Goal: Information Seeking & Learning: Learn about a topic

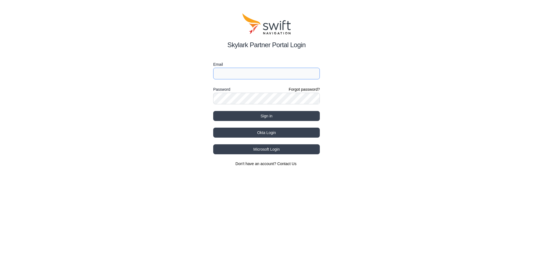
click at [242, 74] on input "Email" at bounding box center [266, 74] width 107 height 12
type input "jdouglas@e38surveysolutions.com"
click at [266, 117] on button "Sign in" at bounding box center [266, 116] width 107 height 10
select select
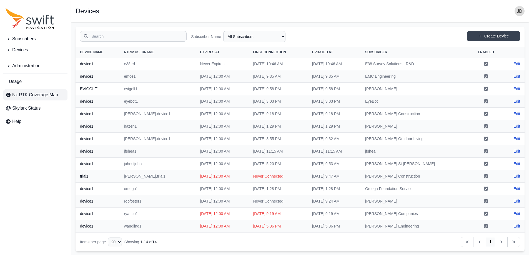
click at [56, 96] on span "Nx RTK Coverage Map" at bounding box center [35, 95] width 46 height 7
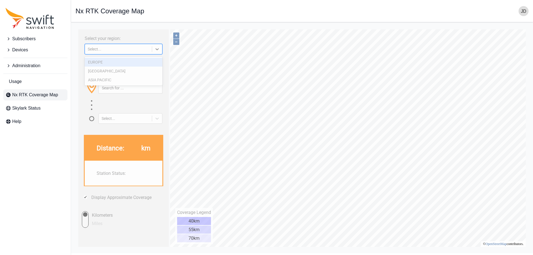
click at [132, 51] on div "Select..." at bounding box center [118, 49] width 61 height 4
click at [125, 70] on div "[GEOGRAPHIC_DATA]" at bounding box center [124, 71] width 78 height 9
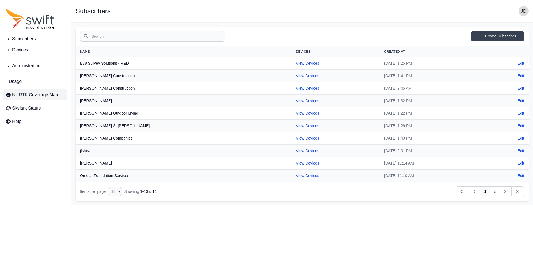
click at [51, 96] on span "Nx RTK Coverage Map" at bounding box center [35, 95] width 46 height 7
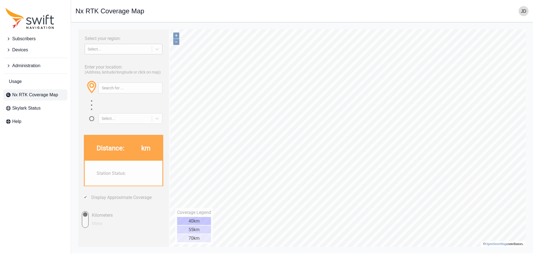
click at [136, 48] on div "Select..." at bounding box center [118, 49] width 61 height 4
click at [140, 73] on div "[GEOGRAPHIC_DATA]" at bounding box center [124, 71] width 78 height 9
